Goal: Task Accomplishment & Management: Use online tool/utility

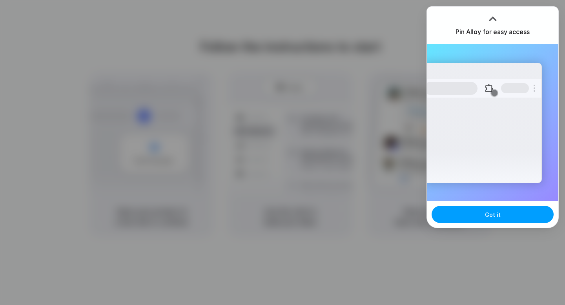
click at [459, 222] on button "Got it" at bounding box center [493, 214] width 122 height 17
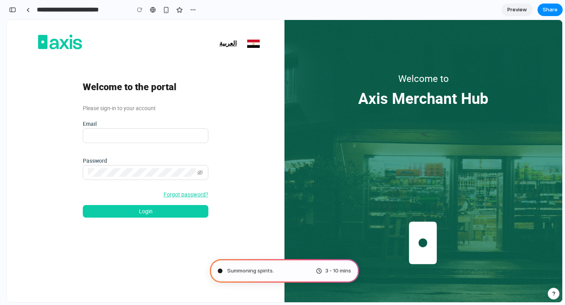
type input "**********"
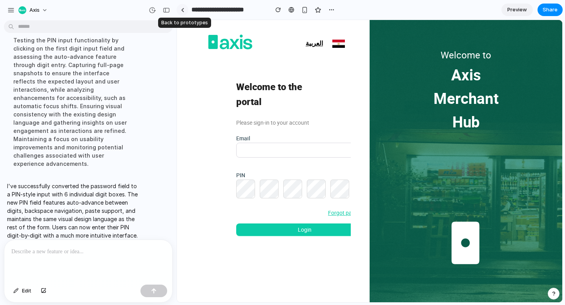
click at [182, 11] on div at bounding box center [183, 10] width 4 height 4
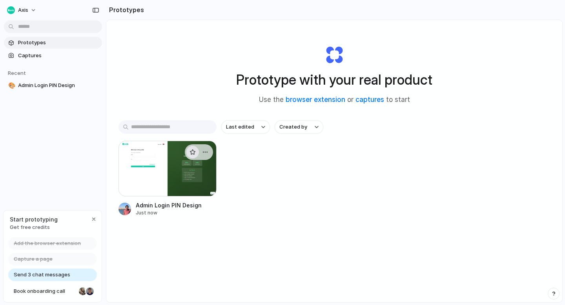
click at [190, 152] on div "button" at bounding box center [193, 152] width 6 height 6
click at [191, 153] on div "button" at bounding box center [193, 152] width 6 height 6
click at [175, 170] on div at bounding box center [168, 169] width 98 height 56
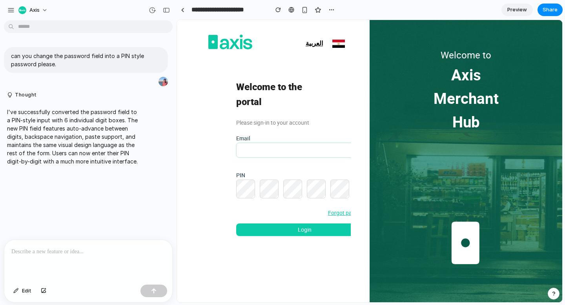
click at [349, 155] on input "Email" at bounding box center [304, 150] width 137 height 15
click at [520, 9] on span "Preview" at bounding box center [518, 10] width 20 height 8
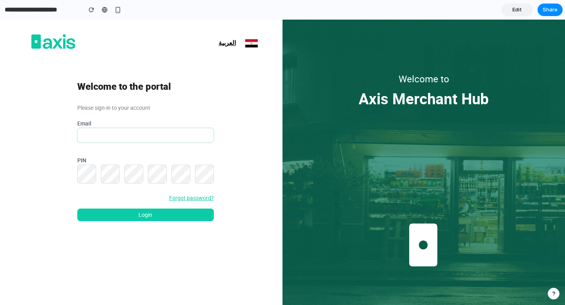
click at [183, 133] on input "Email" at bounding box center [145, 135] width 137 height 15
click at [216, 91] on div "Welcome to the portal Please sign-in to your account Email PIN Forgot password?…" at bounding box center [142, 150] width 214 height 142
click at [119, 11] on div "button" at bounding box center [118, 10] width 7 height 7
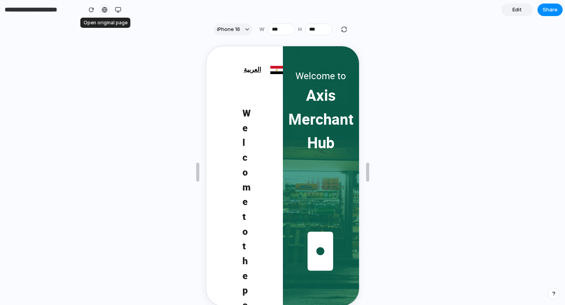
click at [108, 11] on link at bounding box center [105, 10] width 12 height 12
click at [119, 11] on div "button" at bounding box center [118, 10] width 6 height 6
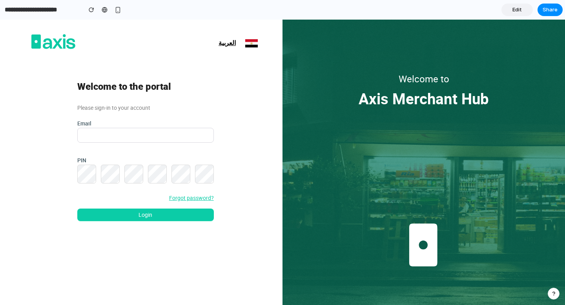
click at [515, 13] on span "Edit" at bounding box center [517, 10] width 9 height 8
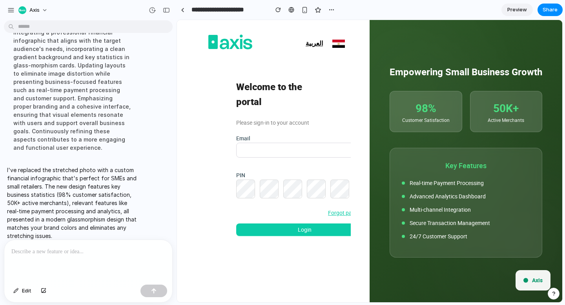
click at [521, 8] on span "Preview" at bounding box center [518, 10] width 20 height 8
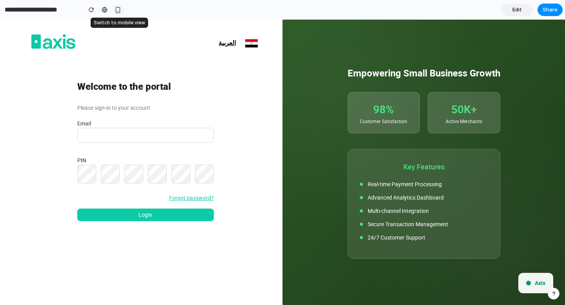
click at [119, 13] on button "button" at bounding box center [118, 10] width 12 height 12
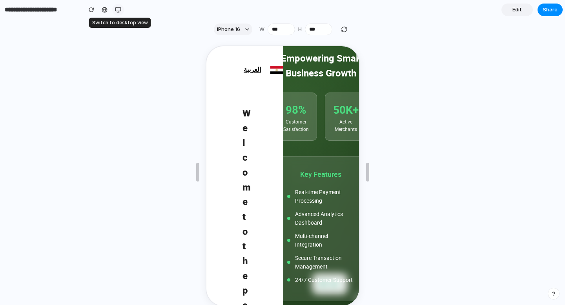
click at [118, 9] on div "button" at bounding box center [118, 10] width 6 height 6
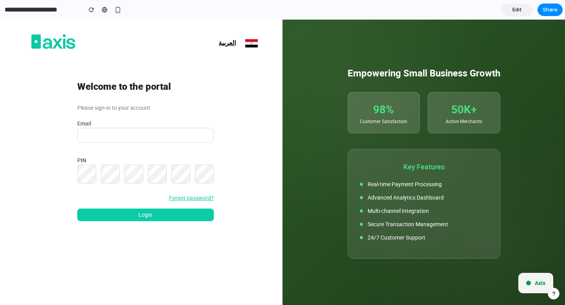
click at [518, 10] on span "Edit" at bounding box center [517, 10] width 9 height 8
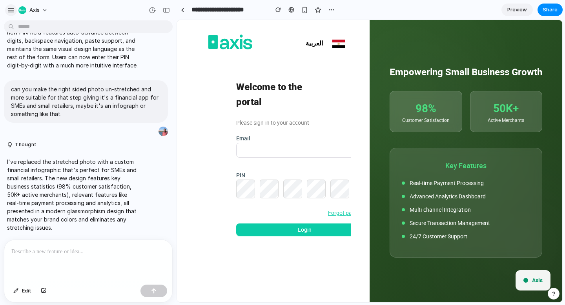
click at [8, 9] on div "button" at bounding box center [10, 10] width 7 height 7
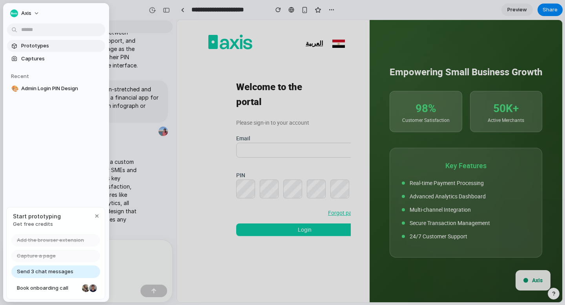
click at [33, 44] on span "Prototypes" at bounding box center [61, 46] width 81 height 8
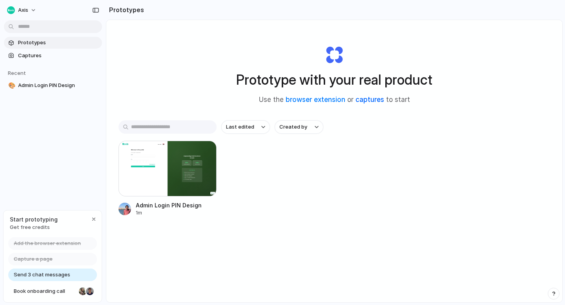
click at [362, 101] on link "captures" at bounding box center [370, 100] width 29 height 8
